Goal: Transaction & Acquisition: Purchase product/service

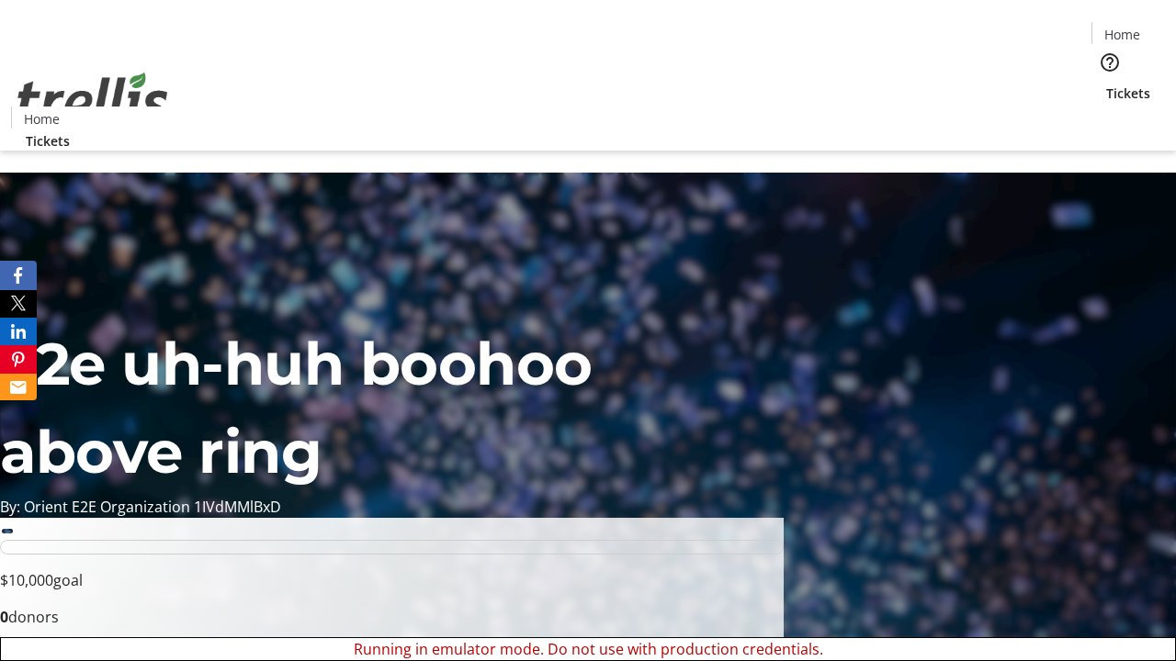
click at [1106, 84] on span "Tickets" at bounding box center [1128, 93] width 44 height 19
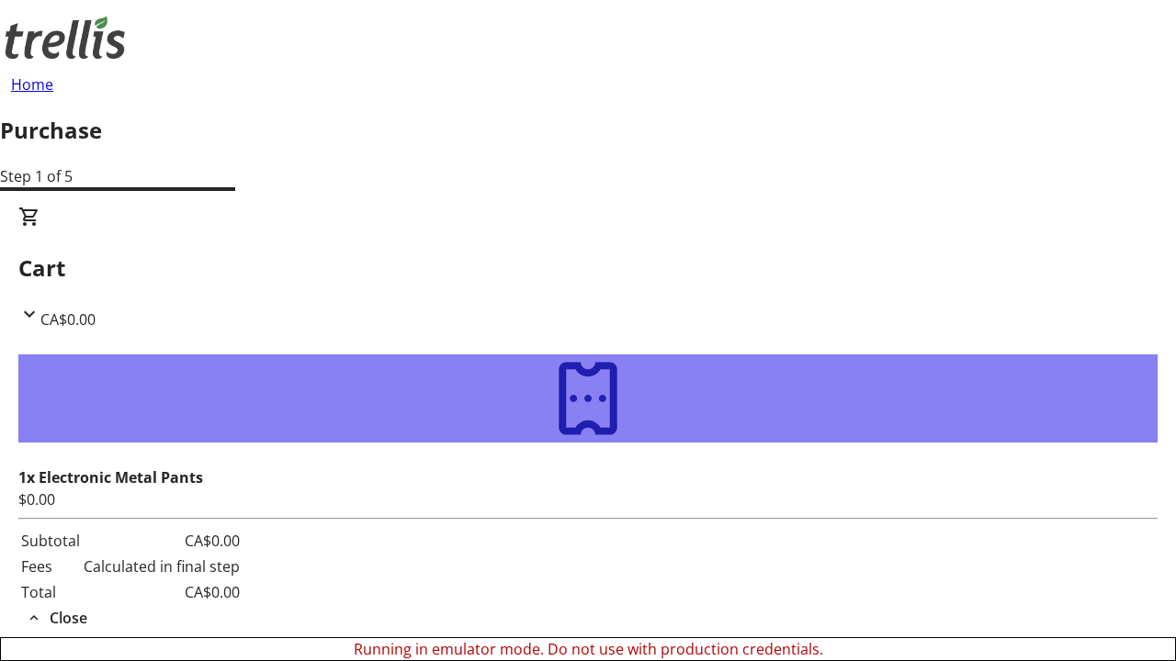
type input "[PERSON_NAME][EMAIL_ADDRESS][DOMAIN_NAME]"
type input "[PERSON_NAME]"
